Goal: Complete application form

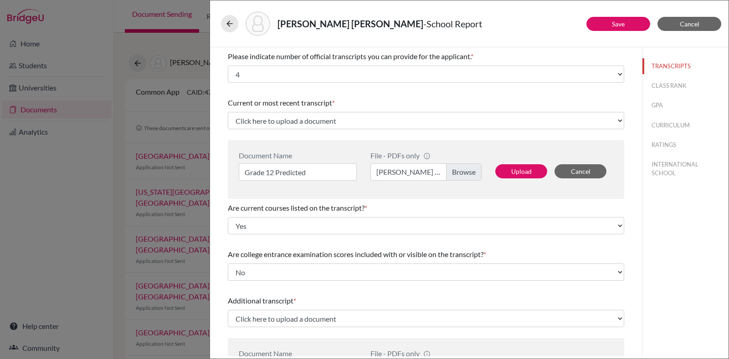
select select "4"
select select "0"
select select "1"
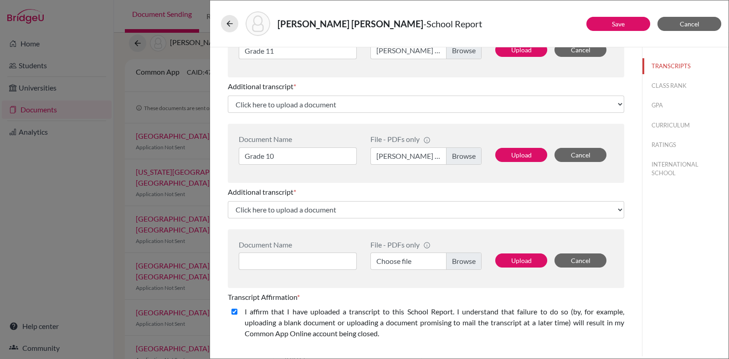
scroll to position [322, 0]
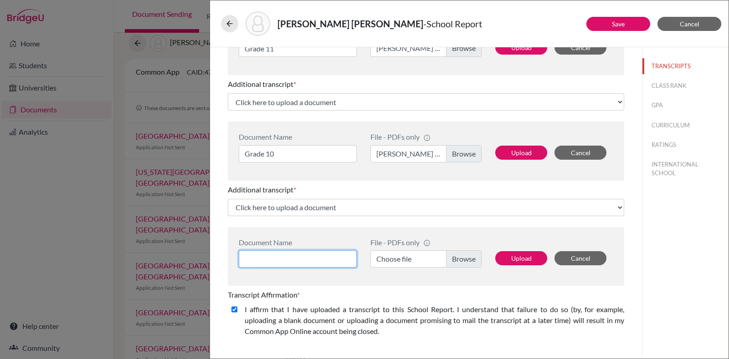
click at [329, 255] on input at bounding box center [298, 258] width 118 height 17
type input "Grade 9"
click at [450, 257] on label "Choose file" at bounding box center [425, 258] width 111 height 17
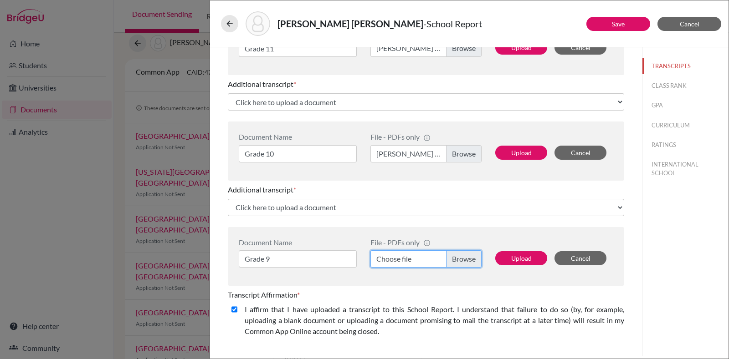
click at [450, 257] on input "Choose file" at bounding box center [425, 258] width 111 height 17
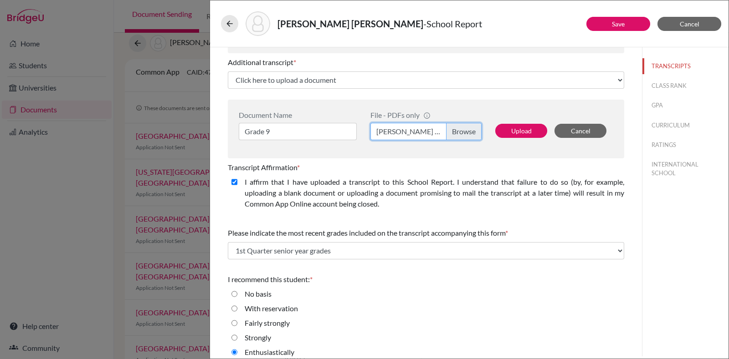
scroll to position [457, 0]
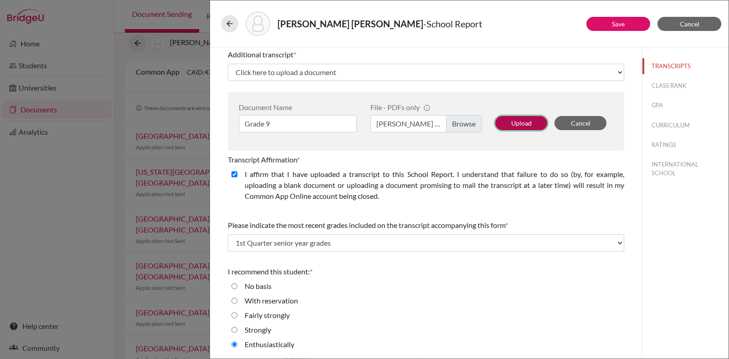
click at [539, 118] on button "Upload" at bounding box center [521, 123] width 52 height 14
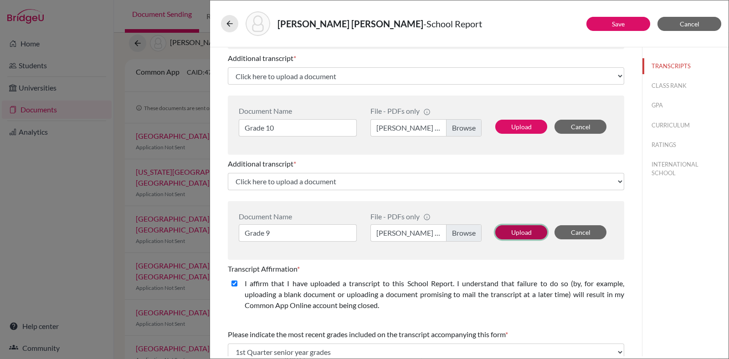
scroll to position [339, 0]
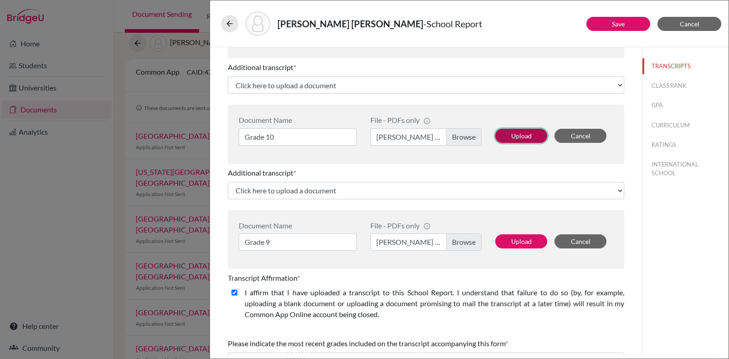
click at [526, 131] on button "Upload" at bounding box center [521, 136] width 52 height 14
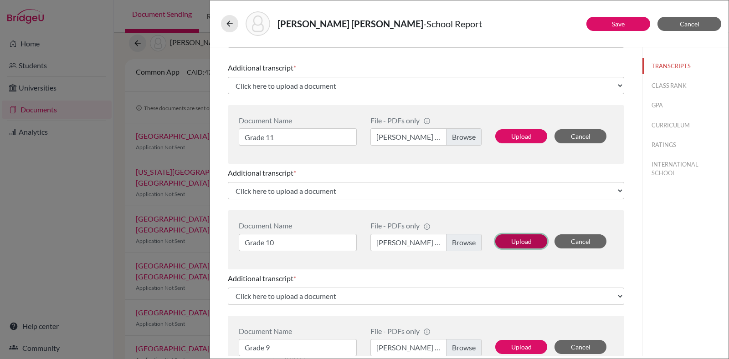
scroll to position [229, 0]
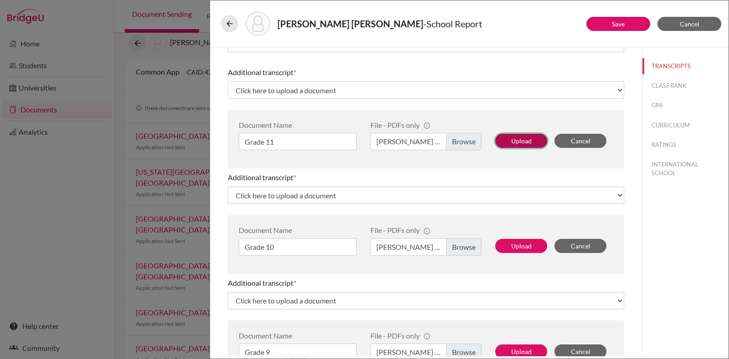
click at [524, 138] on button "Upload" at bounding box center [521, 141] width 52 height 14
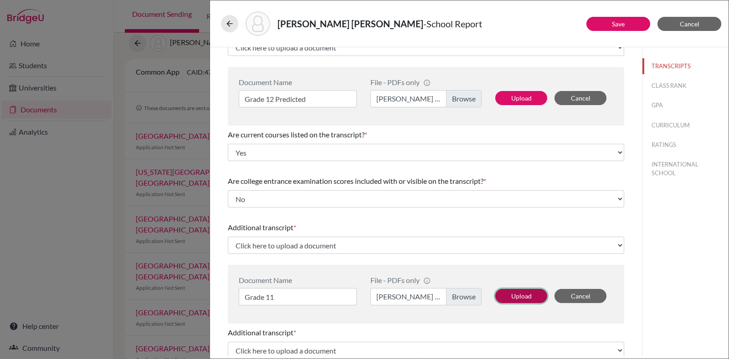
scroll to position [69, 0]
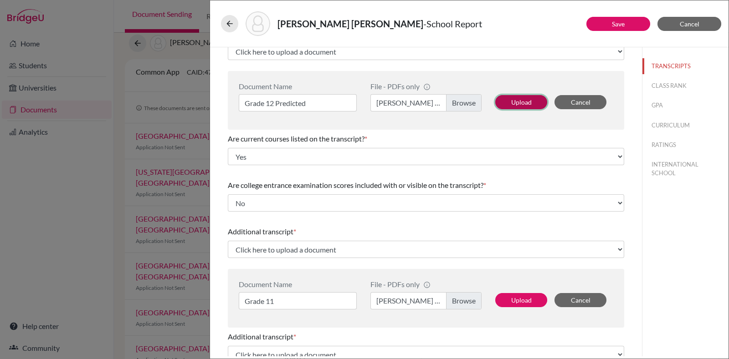
click at [519, 98] on button "Upload" at bounding box center [521, 102] width 52 height 14
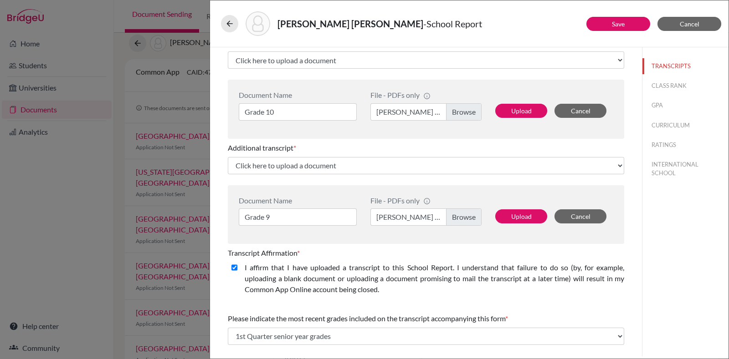
scroll to position [363, 0]
click at [517, 215] on button "Upload" at bounding box center [521, 217] width 52 height 14
select select "687854"
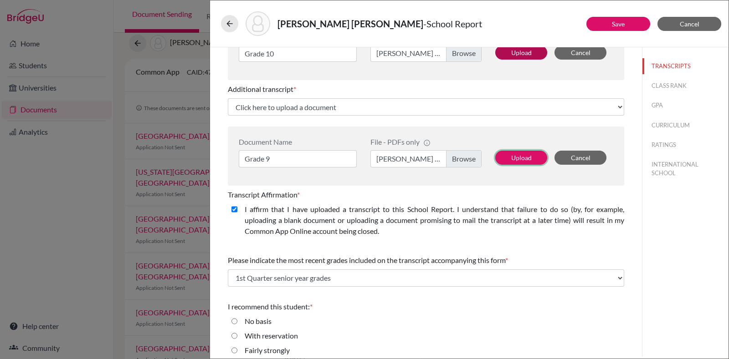
scroll to position [305, 0]
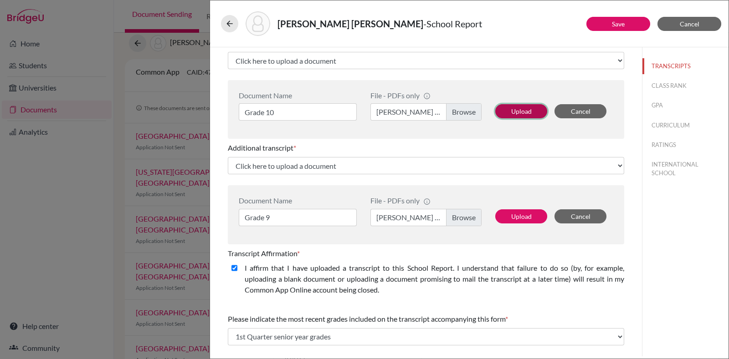
click at [514, 106] on button "Upload" at bounding box center [521, 111] width 52 height 14
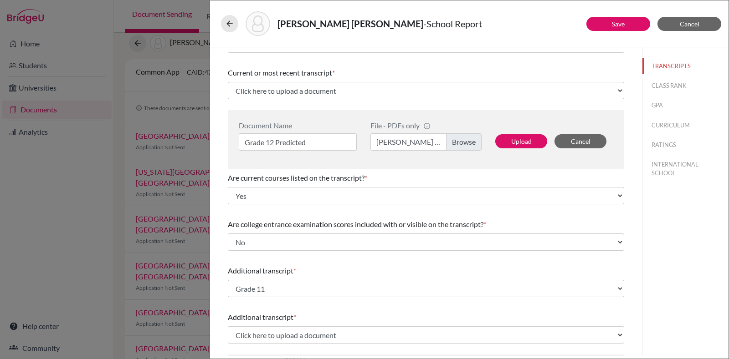
scroll to position [2, 0]
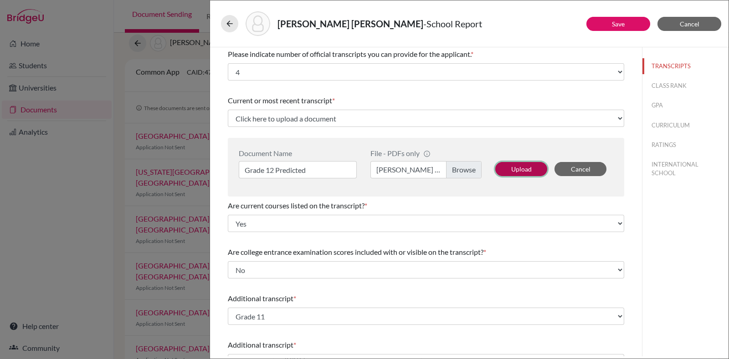
click at [509, 163] on button "Upload" at bounding box center [521, 169] width 52 height 14
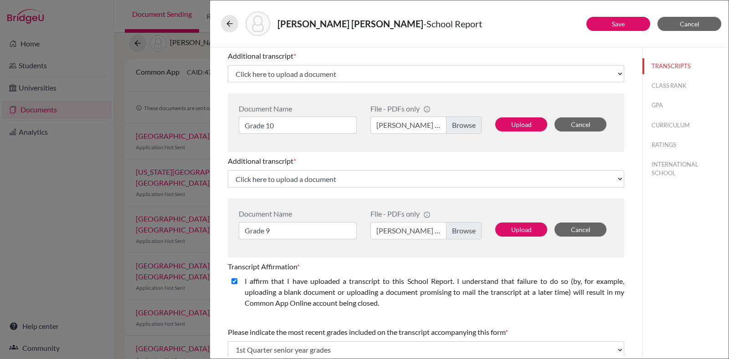
scroll to position [399, 0]
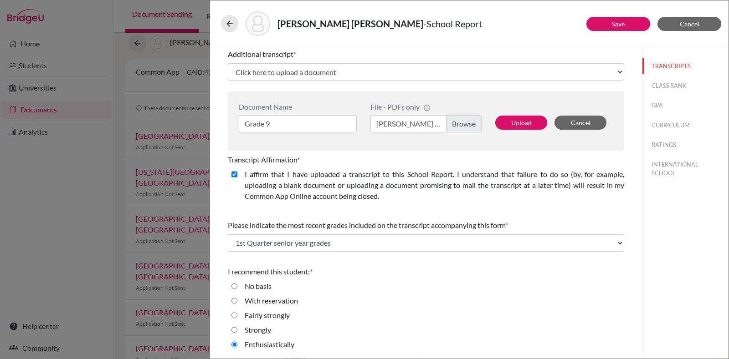
select select "687855"
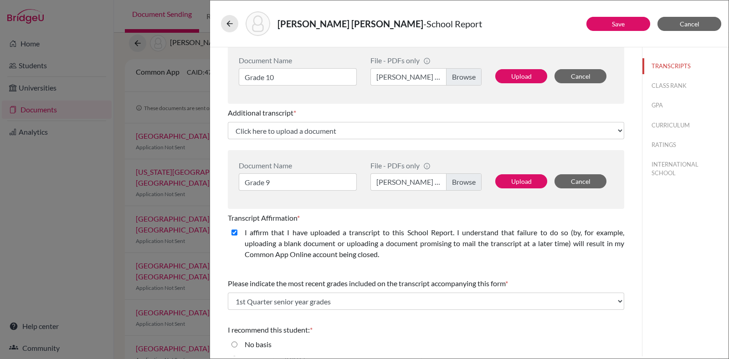
select select "687856"
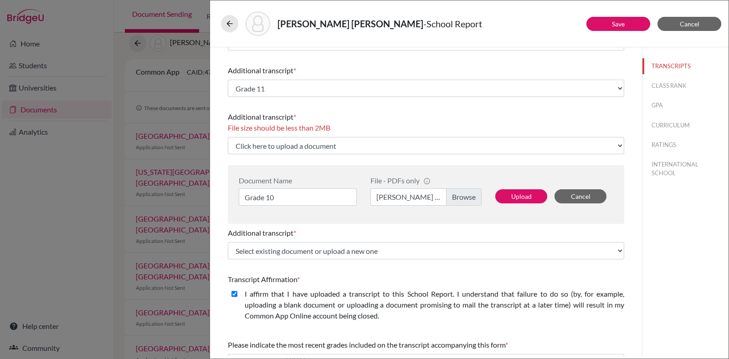
scroll to position [187, 0]
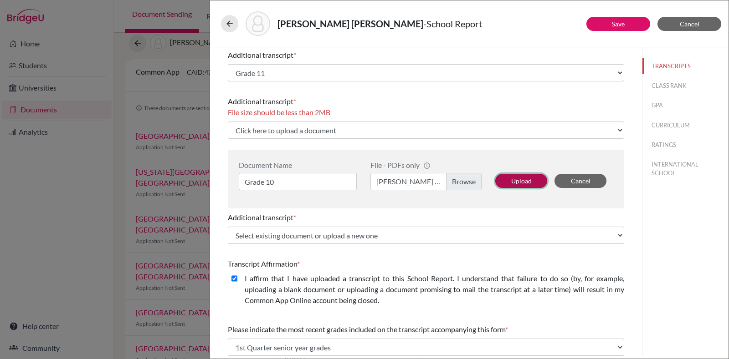
click at [526, 184] on button "Upload" at bounding box center [521, 181] width 52 height 14
click at [473, 184] on label "[PERSON_NAME] Grade 10.pdf" at bounding box center [425, 181] width 111 height 17
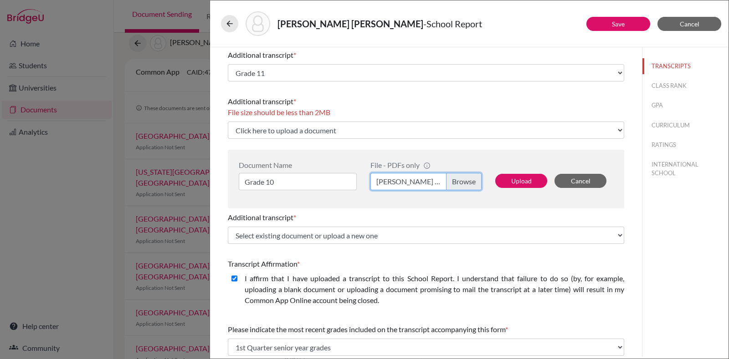
click at [473, 184] on input "[PERSON_NAME] Grade 10.pdf" at bounding box center [425, 181] width 111 height 17
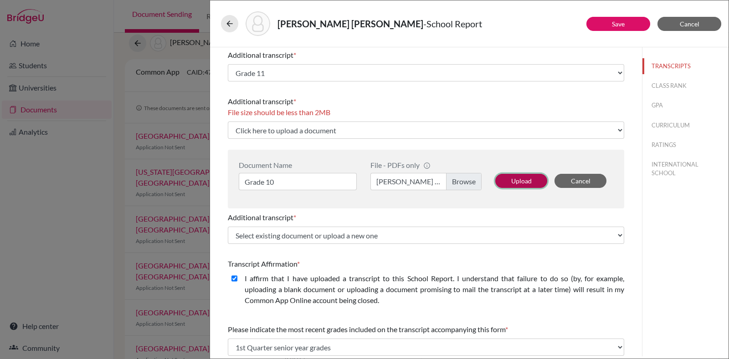
click at [511, 179] on button "Upload" at bounding box center [521, 181] width 52 height 14
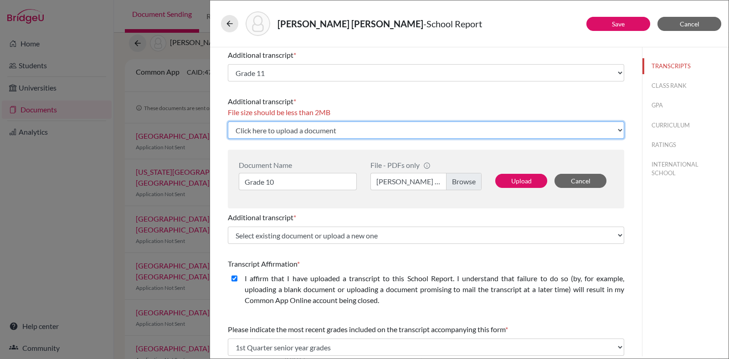
click at [581, 134] on select "Click here to upload a document Upload New File" at bounding box center [426, 130] width 396 height 17
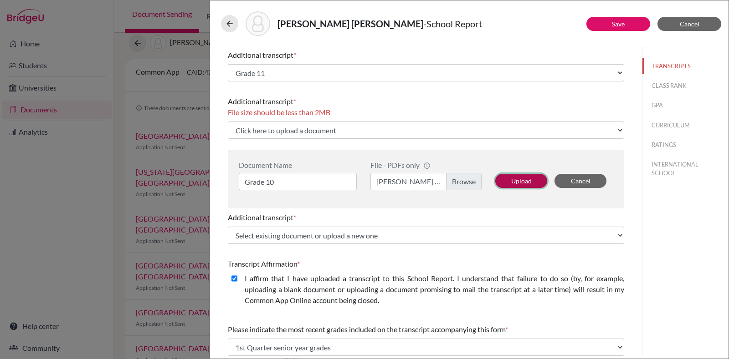
click at [507, 180] on button "Upload" at bounding box center [521, 181] width 52 height 14
